Goal: Information Seeking & Learning: Learn about a topic

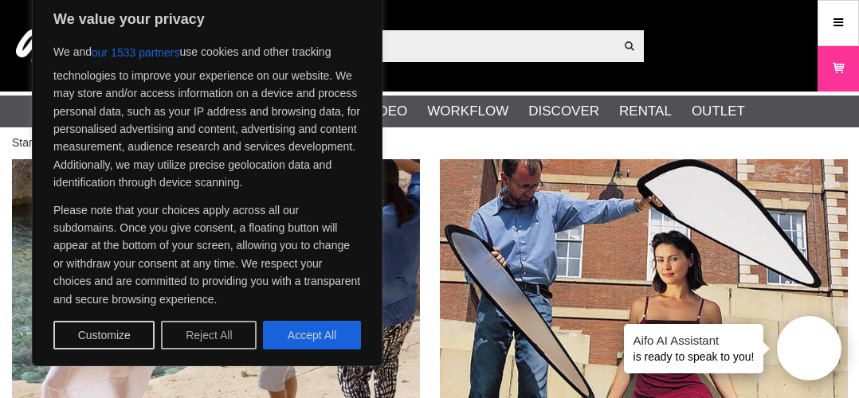
click at [186, 152] on button "Reject All" at bounding box center [209, 335] width 96 height 29
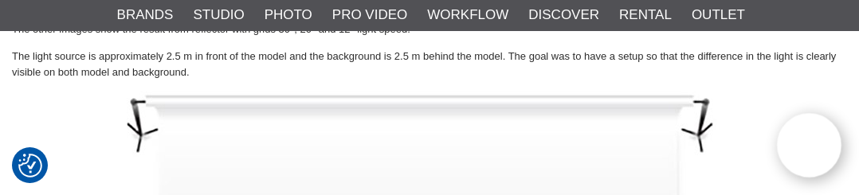
scroll to position [2138, 0]
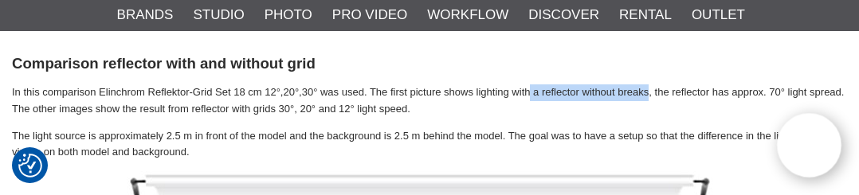
drag, startPoint x: 531, startPoint y: 92, endPoint x: 650, endPoint y: 93, distance: 119.5
click at [650, 93] on p "In this comparison Elinchrom Reflektor-Grid Set 18 cm 12°,20°,30° was used. The…" at bounding box center [429, 100] width 835 height 33
copy p "a reflector without breaks"
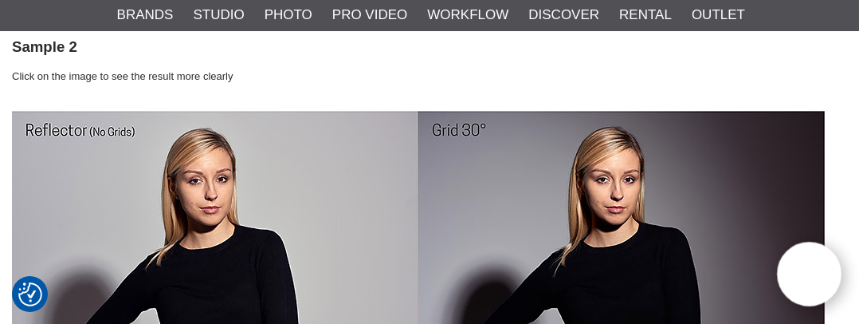
scroll to position [3493, 0]
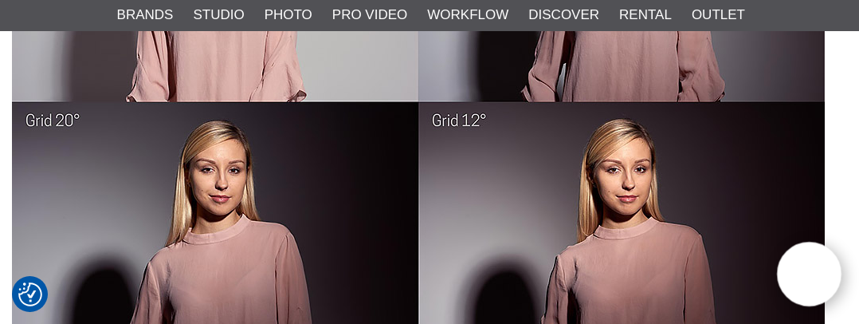
scroll to position [3015, 0]
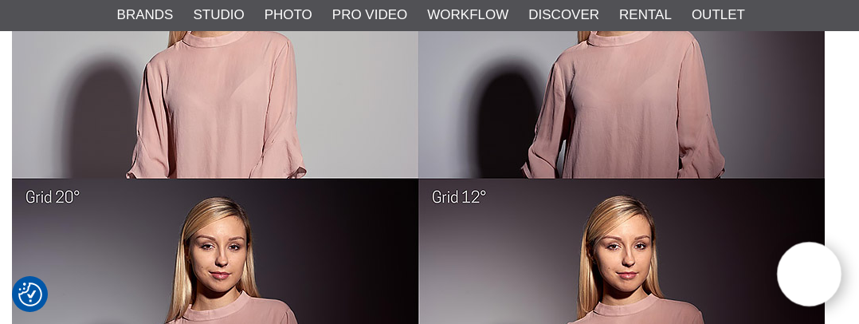
click at [281, 152] on img at bounding box center [418, 179] width 813 height 542
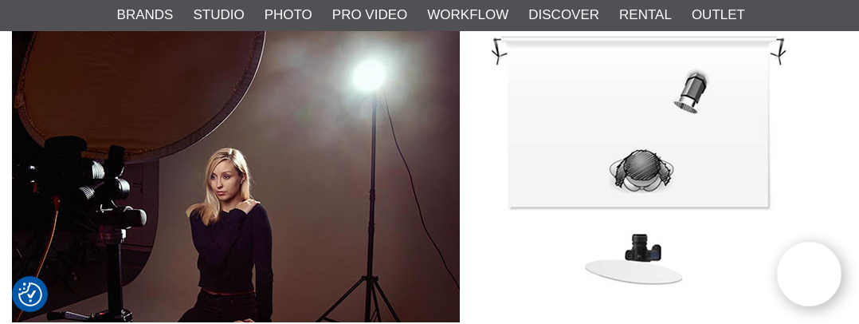
scroll to position [4927, 0]
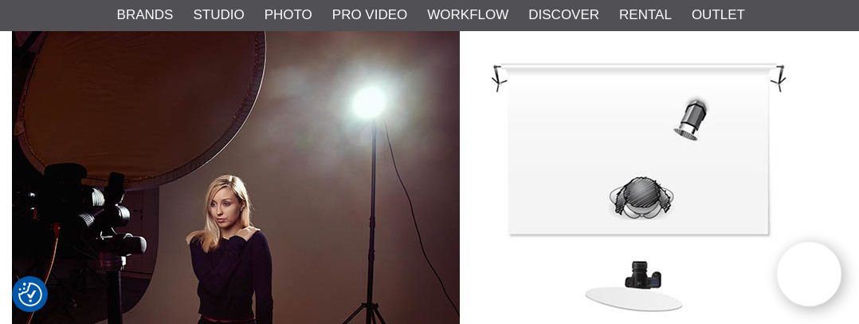
click at [575, 152] on img at bounding box center [418, 189] width 813 height 319
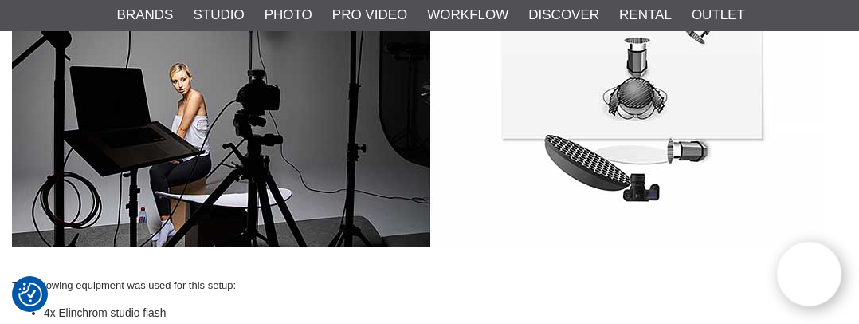
scroll to position [6442, 0]
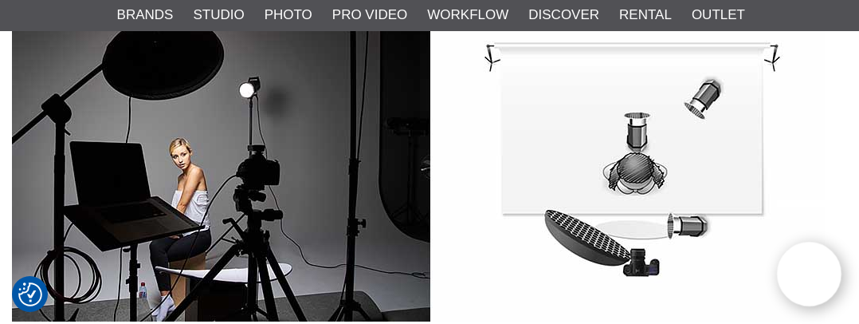
click at [636, 152] on img at bounding box center [418, 161] width 813 height 319
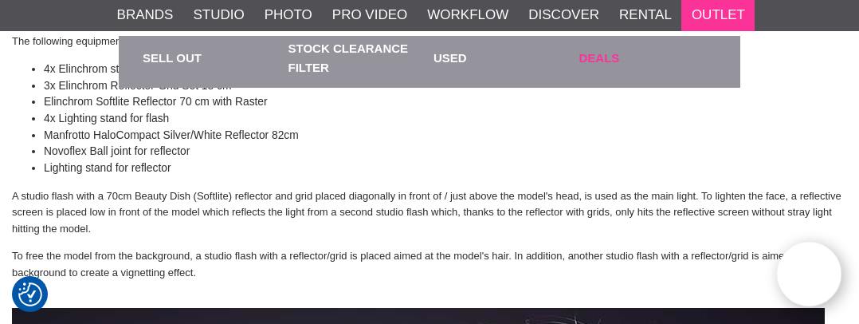
scroll to position [6681, 0]
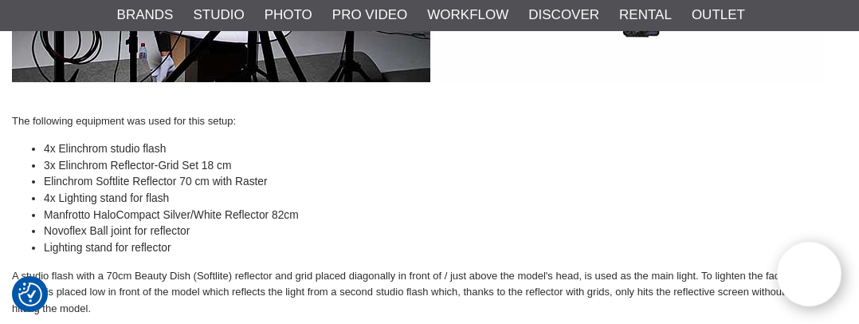
click at [593, 152] on li "3x Elinchrom Reflector-Grid Set 18 cm" at bounding box center [445, 166] width 803 height 17
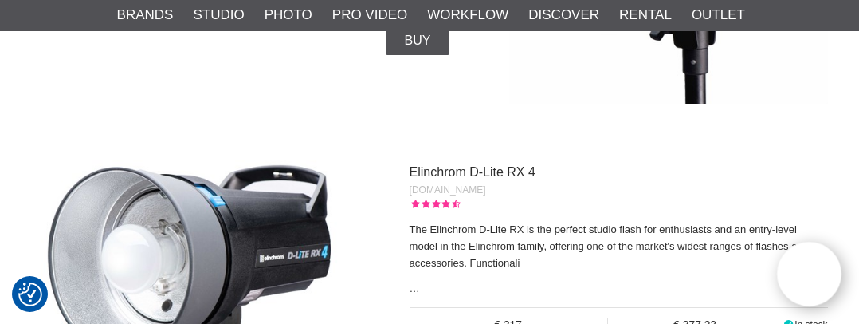
scroll to position [8434, 0]
